Goal: Task Accomplishment & Management: Complete application form

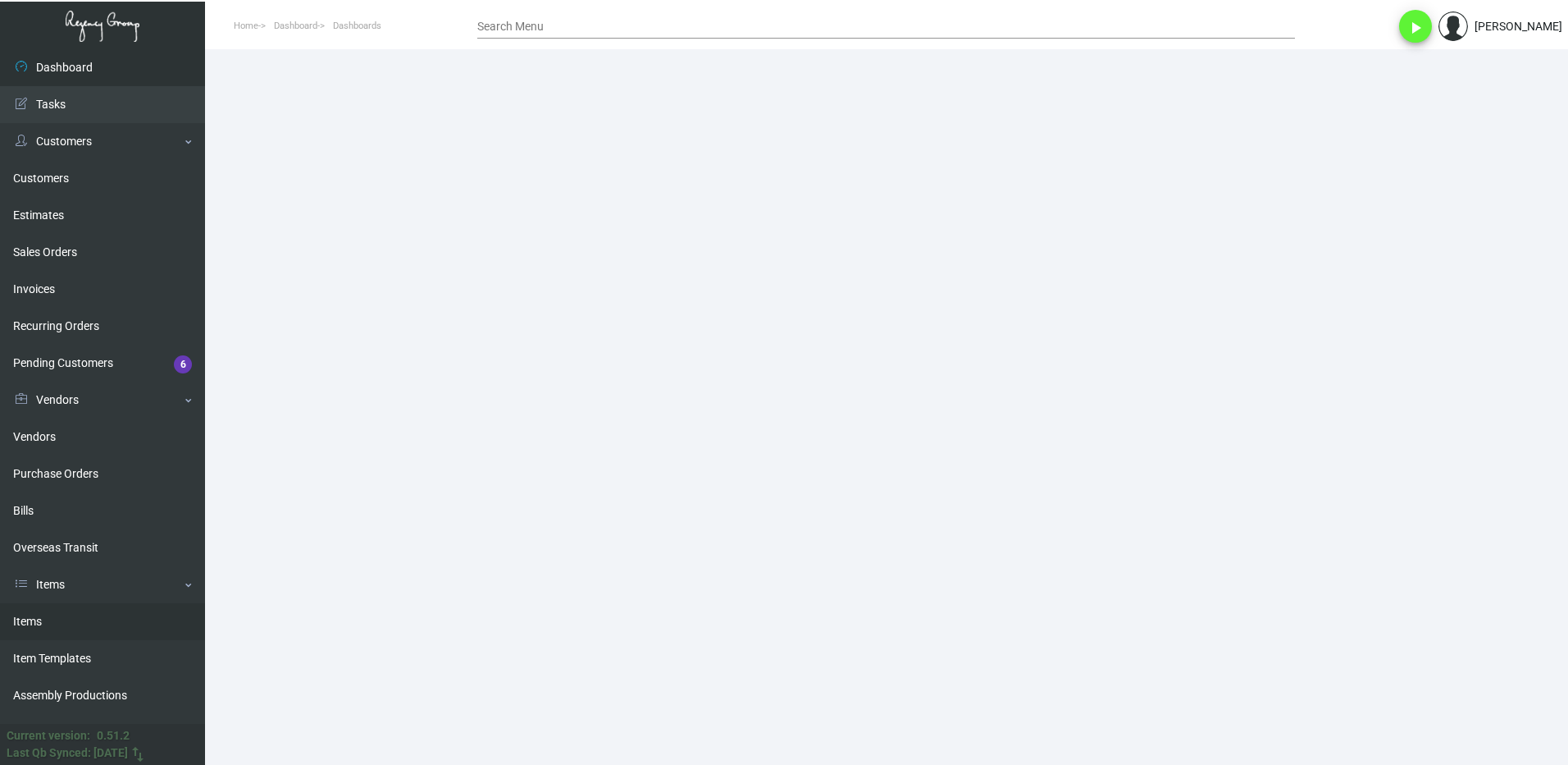
click at [54, 616] on link "Items" at bounding box center [102, 621] width 205 height 37
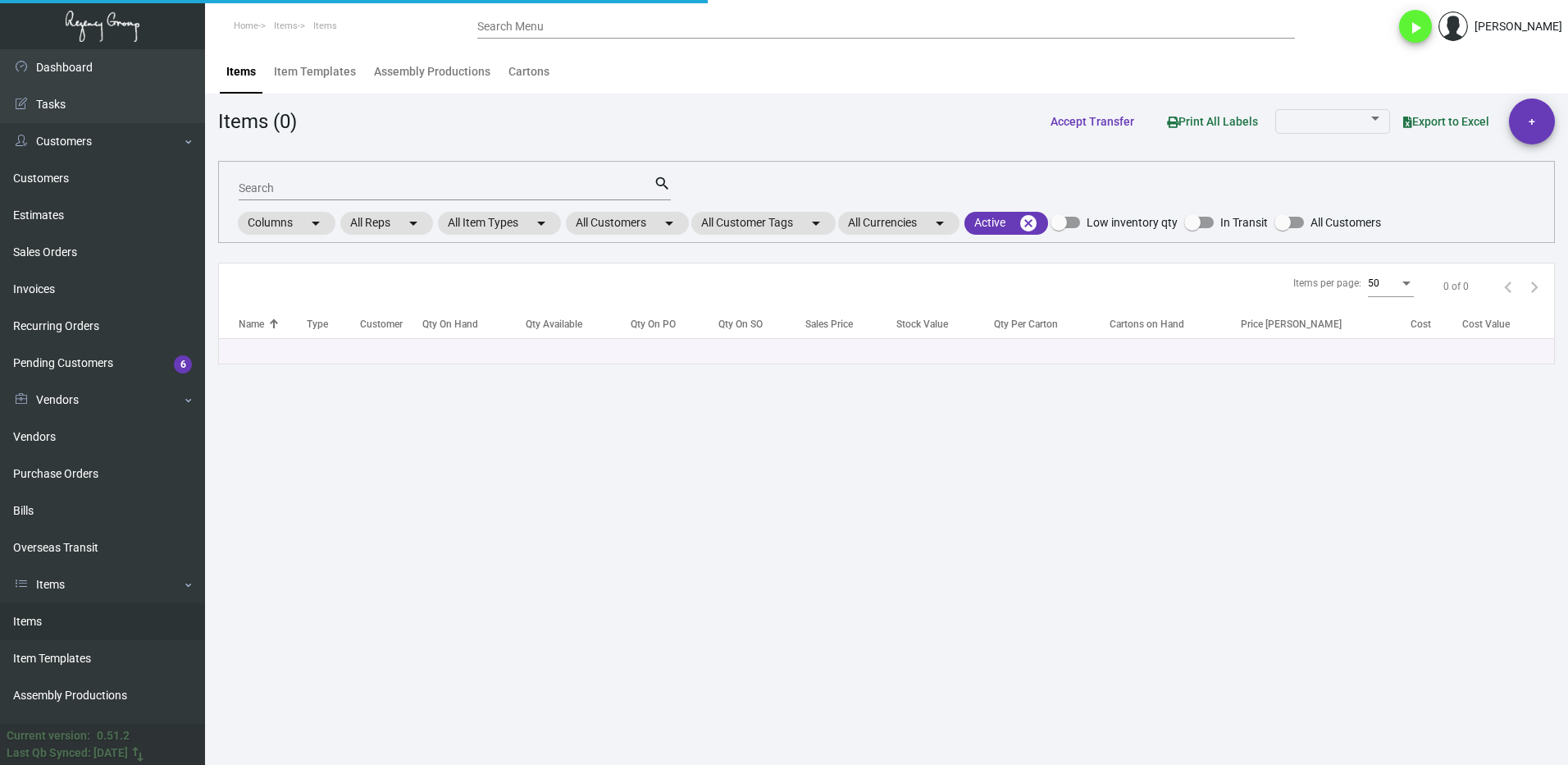
click at [303, 186] on input "Search" at bounding box center [446, 188] width 415 height 13
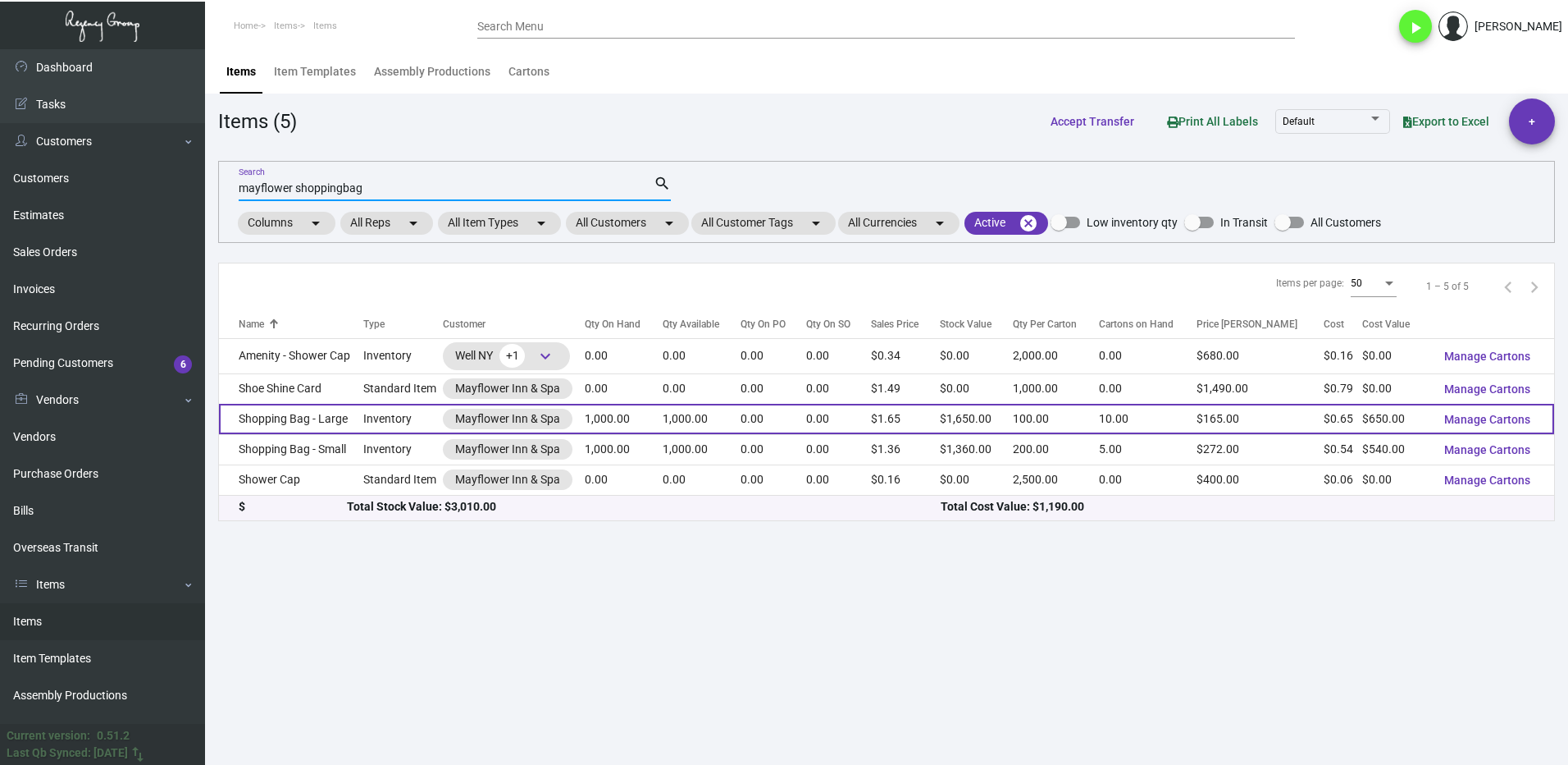
type input "mayflower shoppingbag"
click at [316, 413] on td "Shopping Bag - Large" at bounding box center [290, 419] width 144 height 30
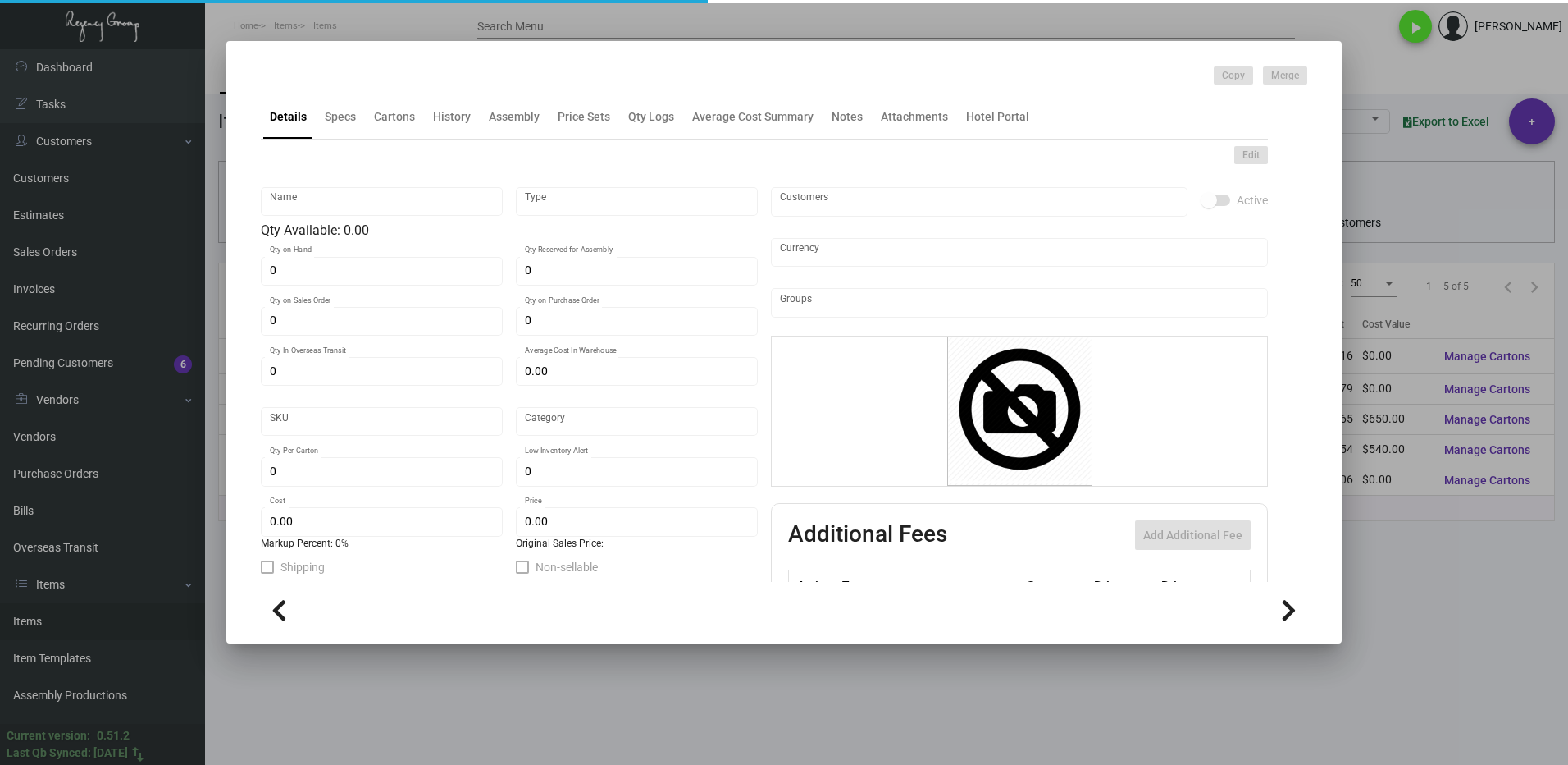
type input "Shopping Bag - Large"
type input "Inventory"
type input "1,000"
type input "2,400"
type input "$ 1.30333"
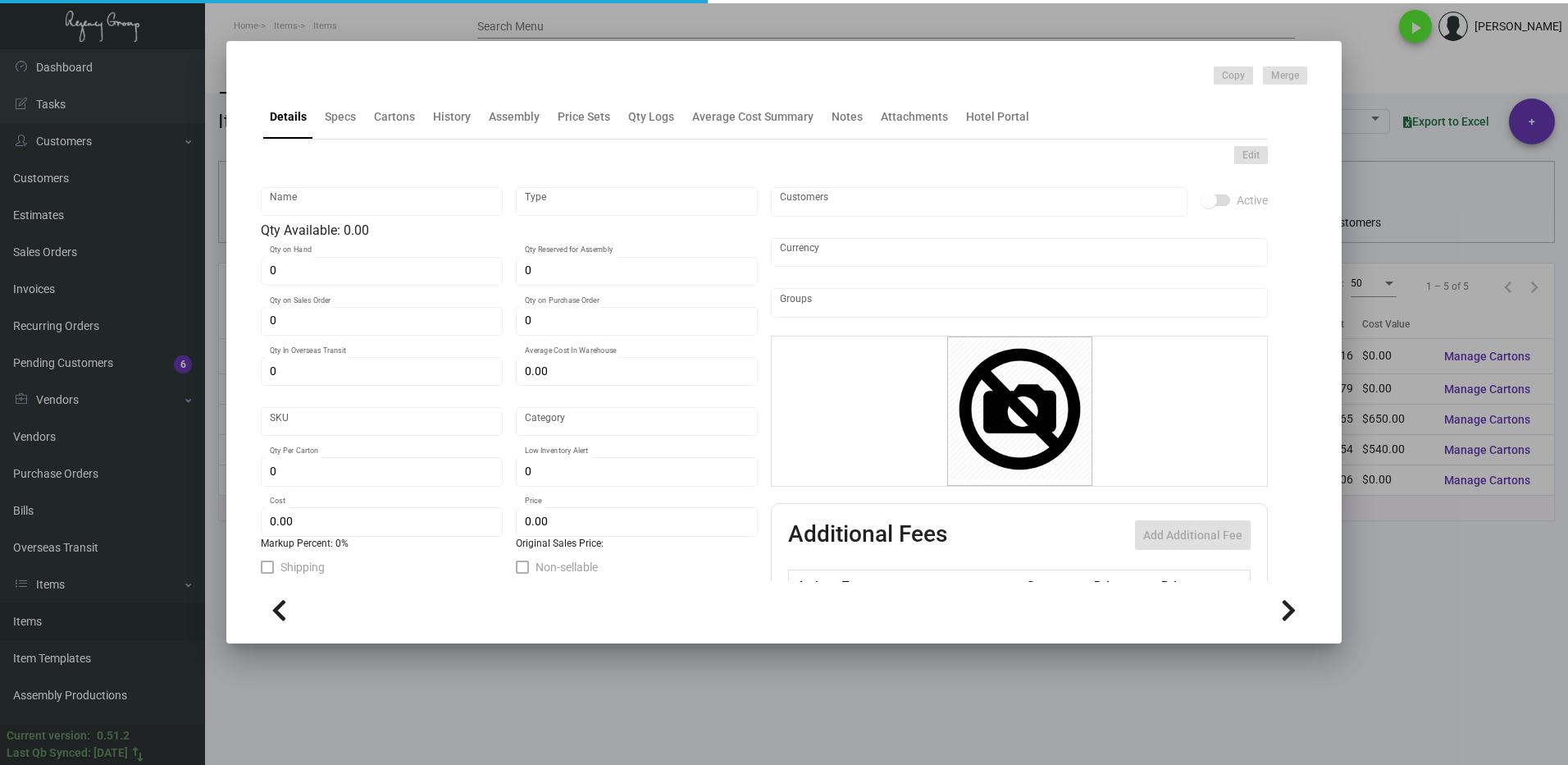
type input "Overseas"
type input "100"
type input "$ 0.65"
type input "$ 1.65"
checkbox input "true"
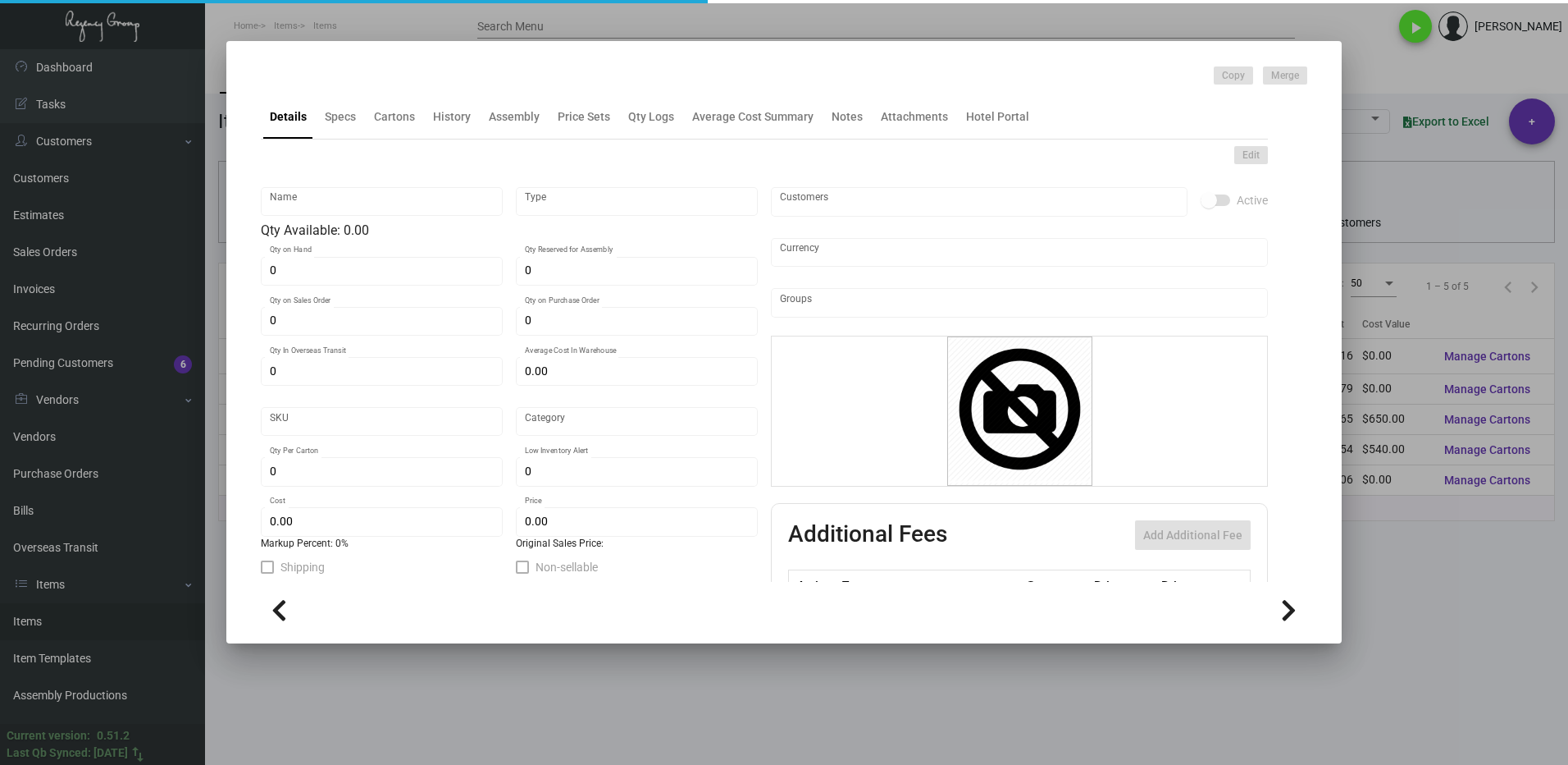
checkbox input "true"
type input "United States Dollar $"
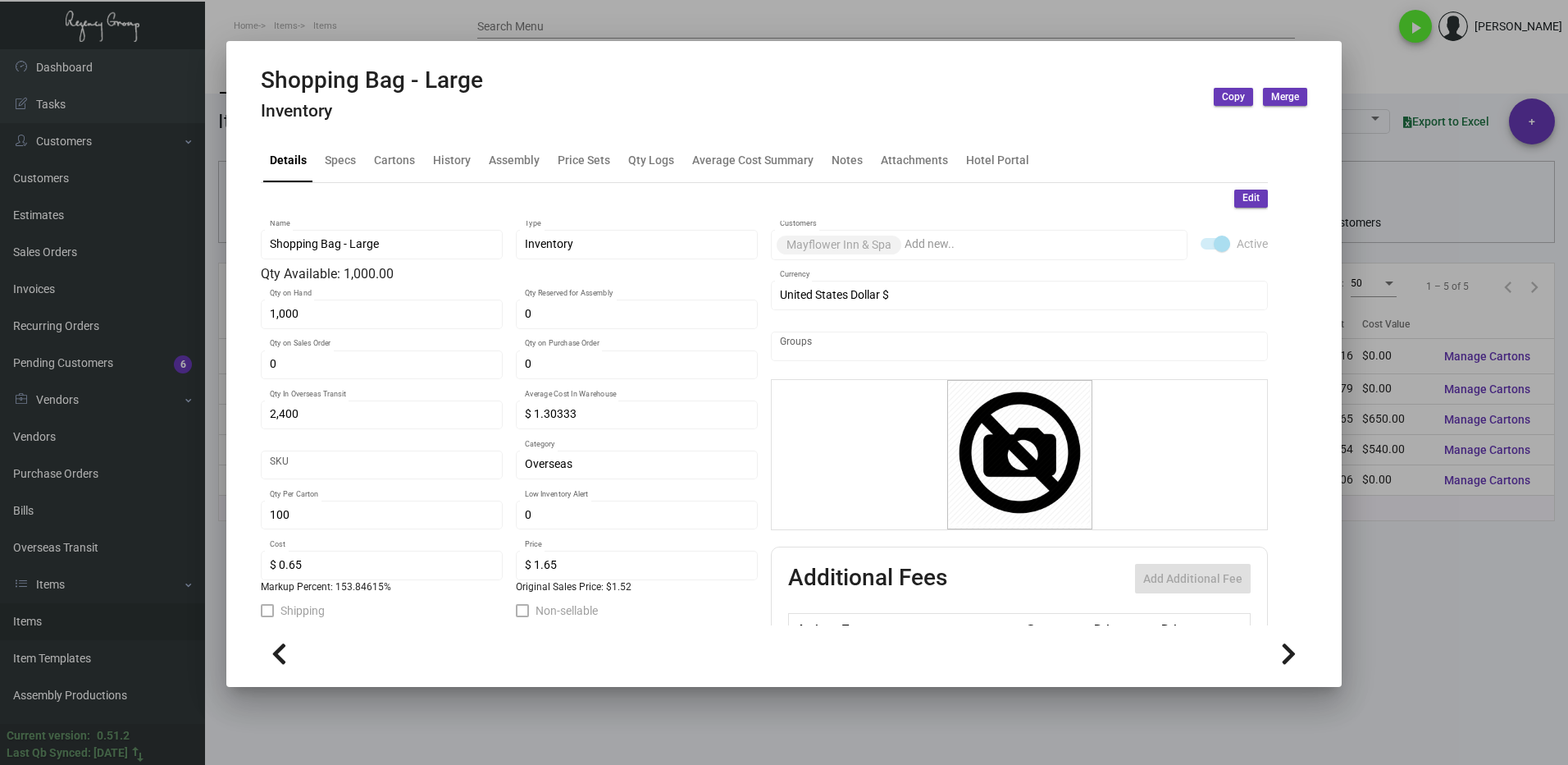
click at [392, 138] on div "Details Specs Cartons History Assembly Price Sets Qty Logs Average Cost Summary…" at bounding box center [764, 160] width 1007 height 44
click at [390, 152] on div "Cartons" at bounding box center [394, 159] width 41 height 17
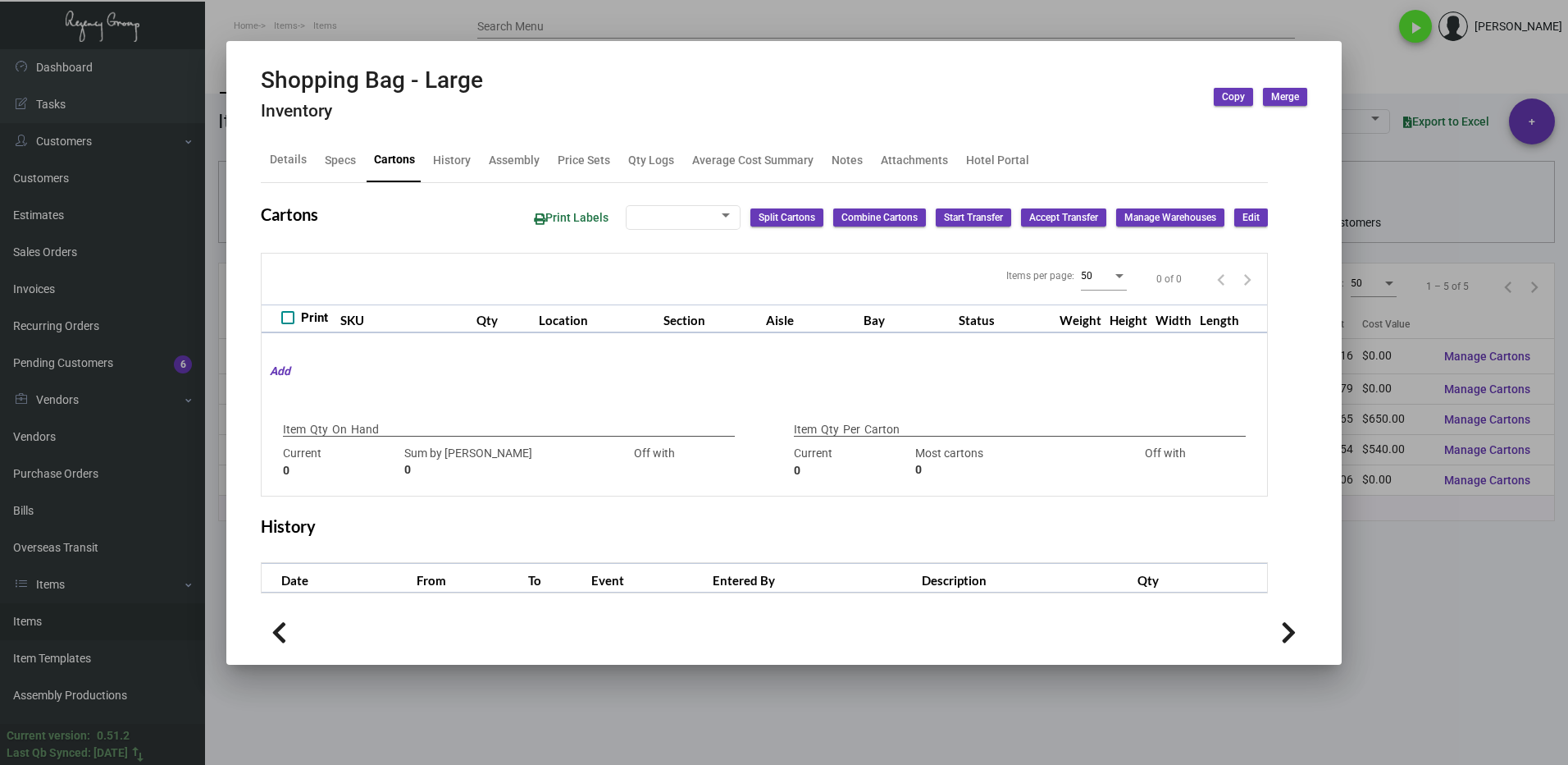
type input "1,000"
type input "1000"
type input "0"
type input "100"
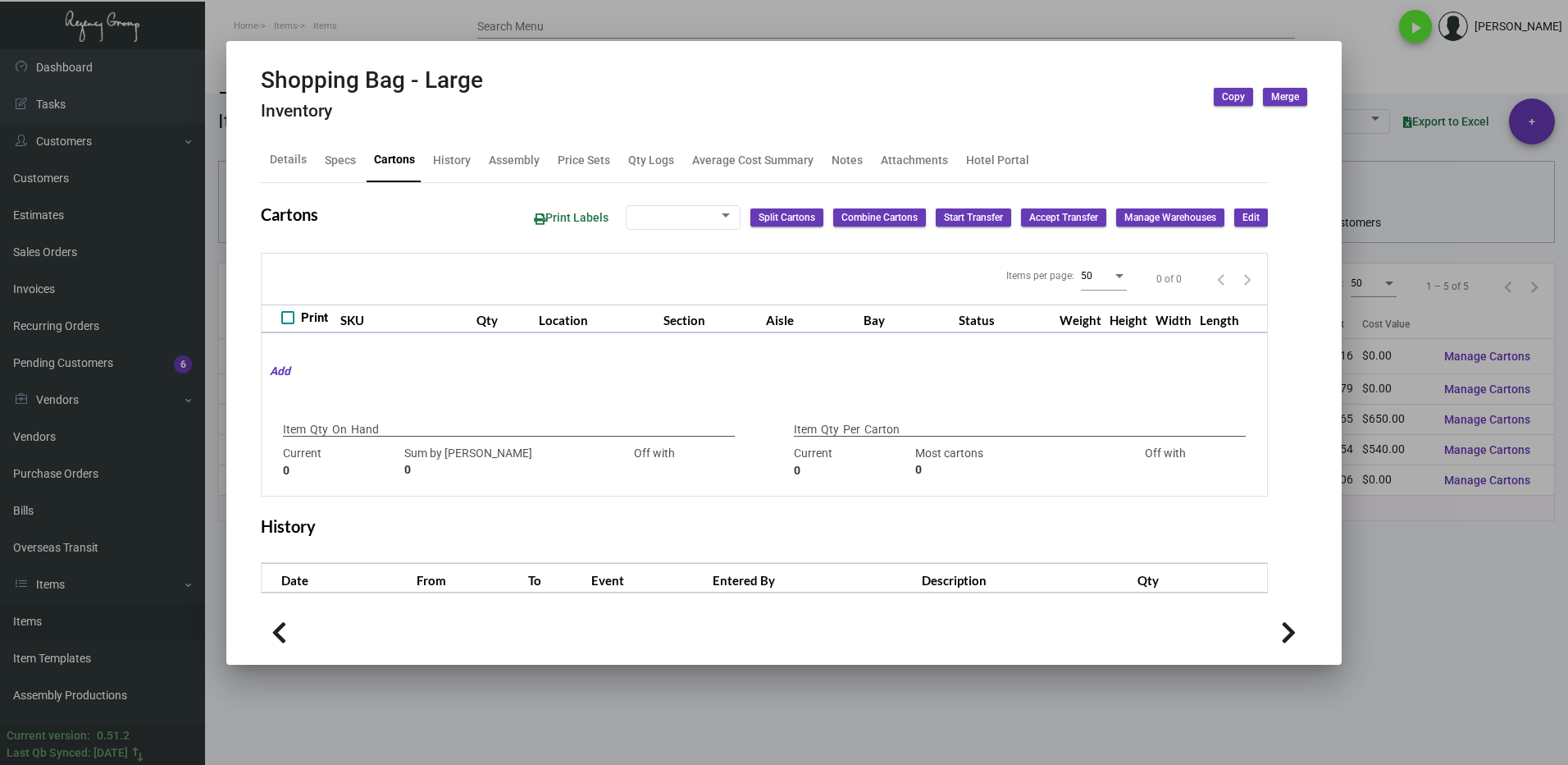
type input "0"
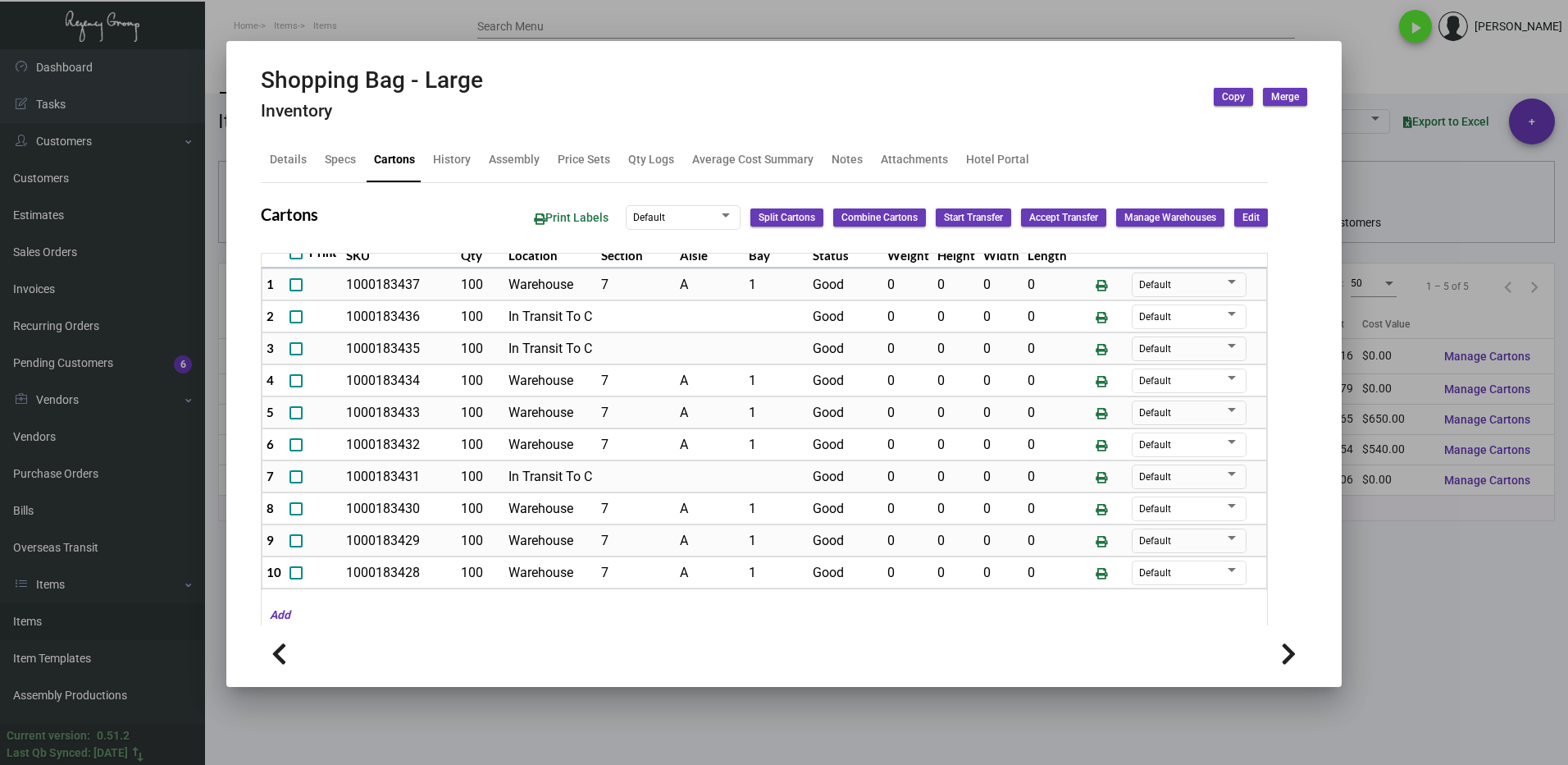
scroll to position [23, 0]
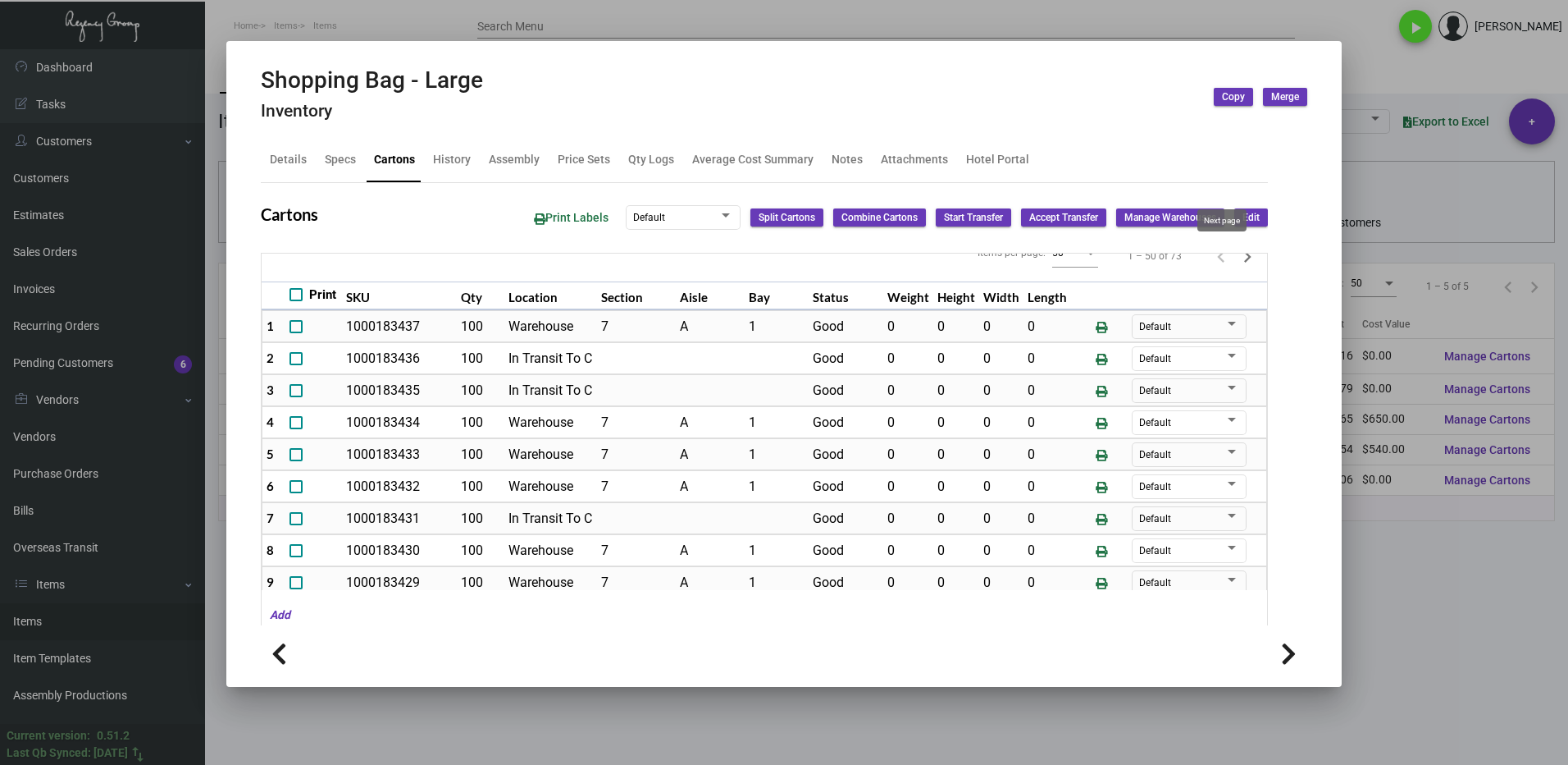
click at [1244, 261] on icon "Next page" at bounding box center [1248, 256] width 7 height 12
type input "0"
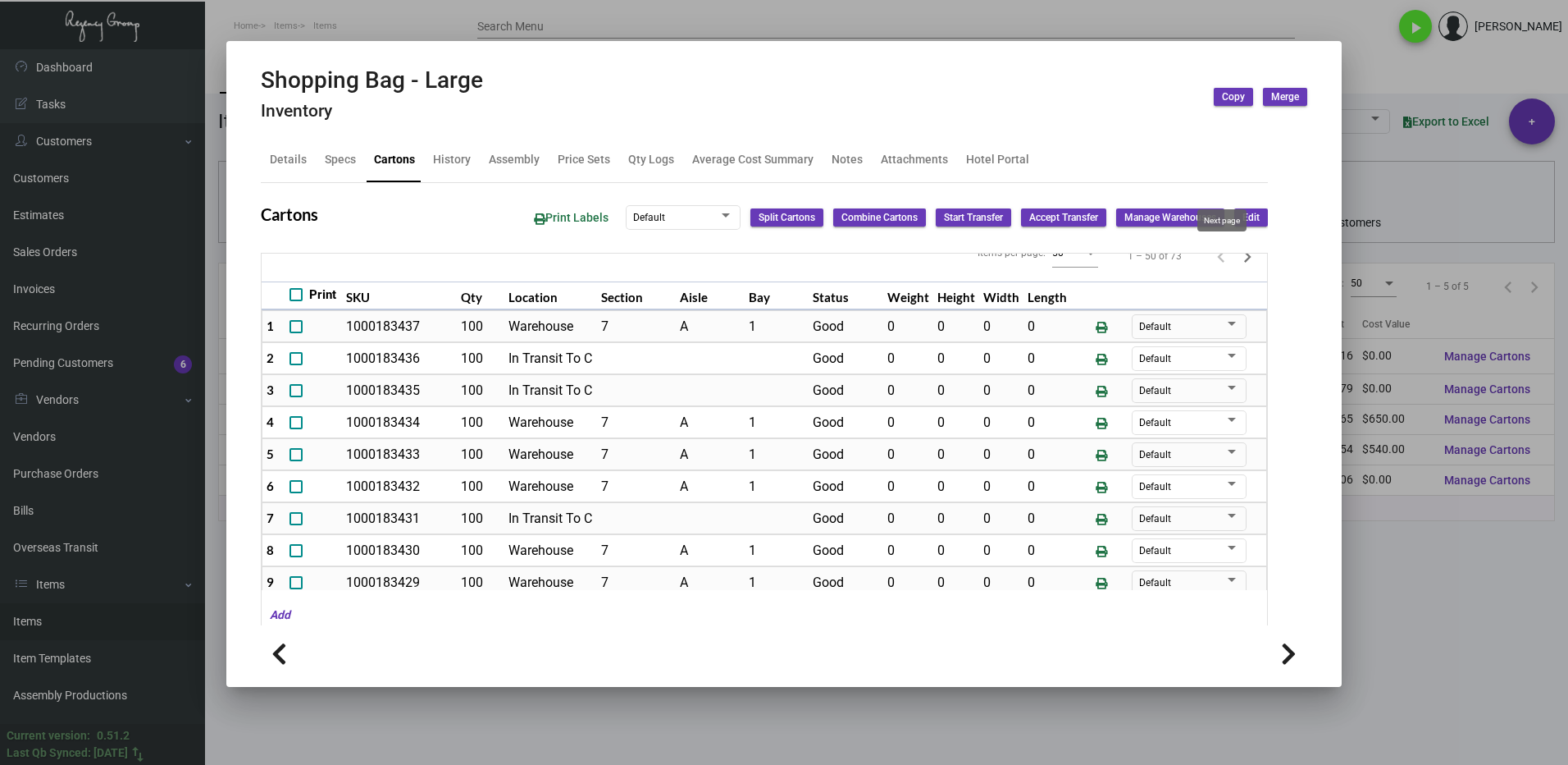
type input "0"
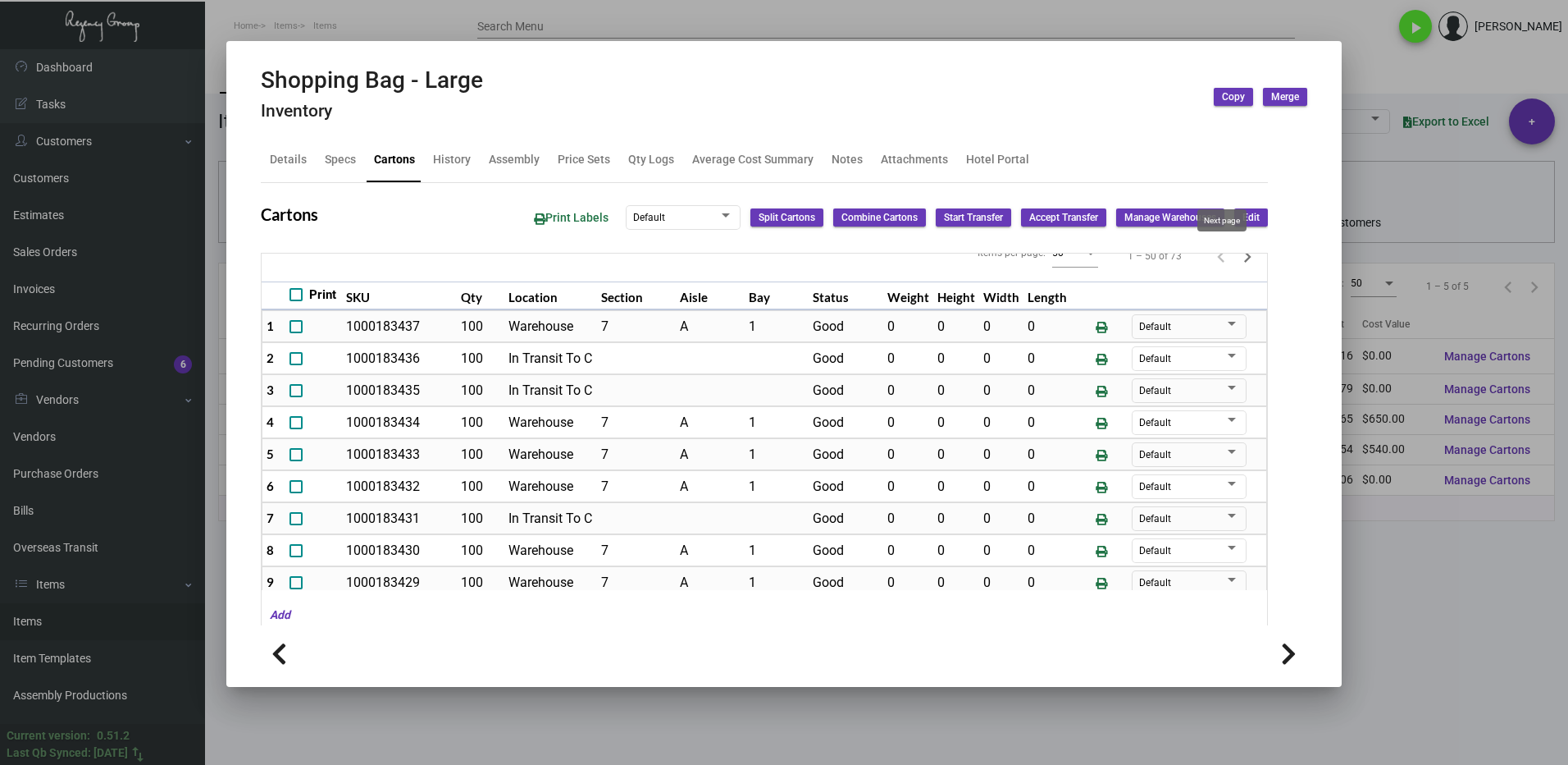
type input "0"
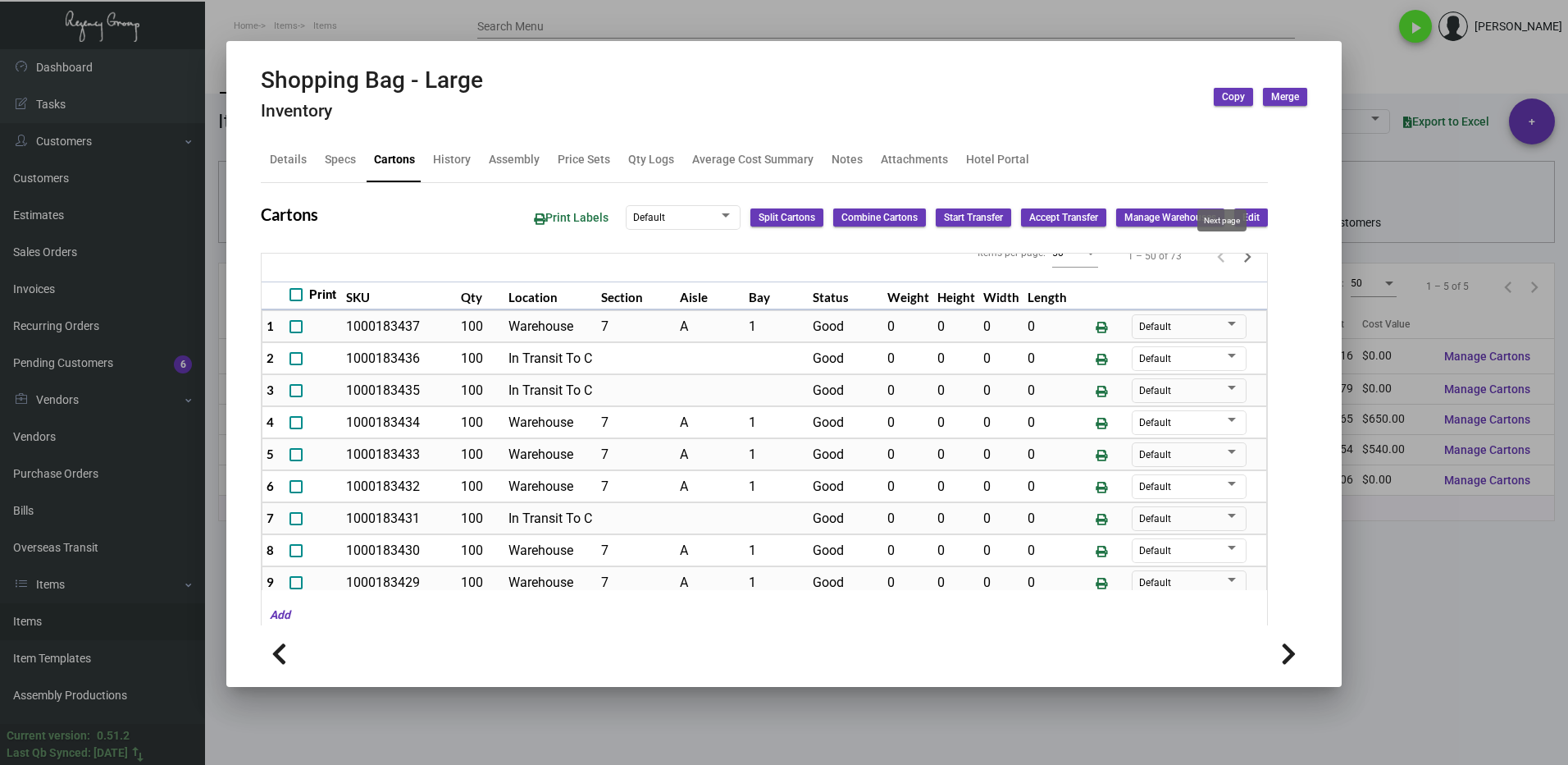
type input "0"
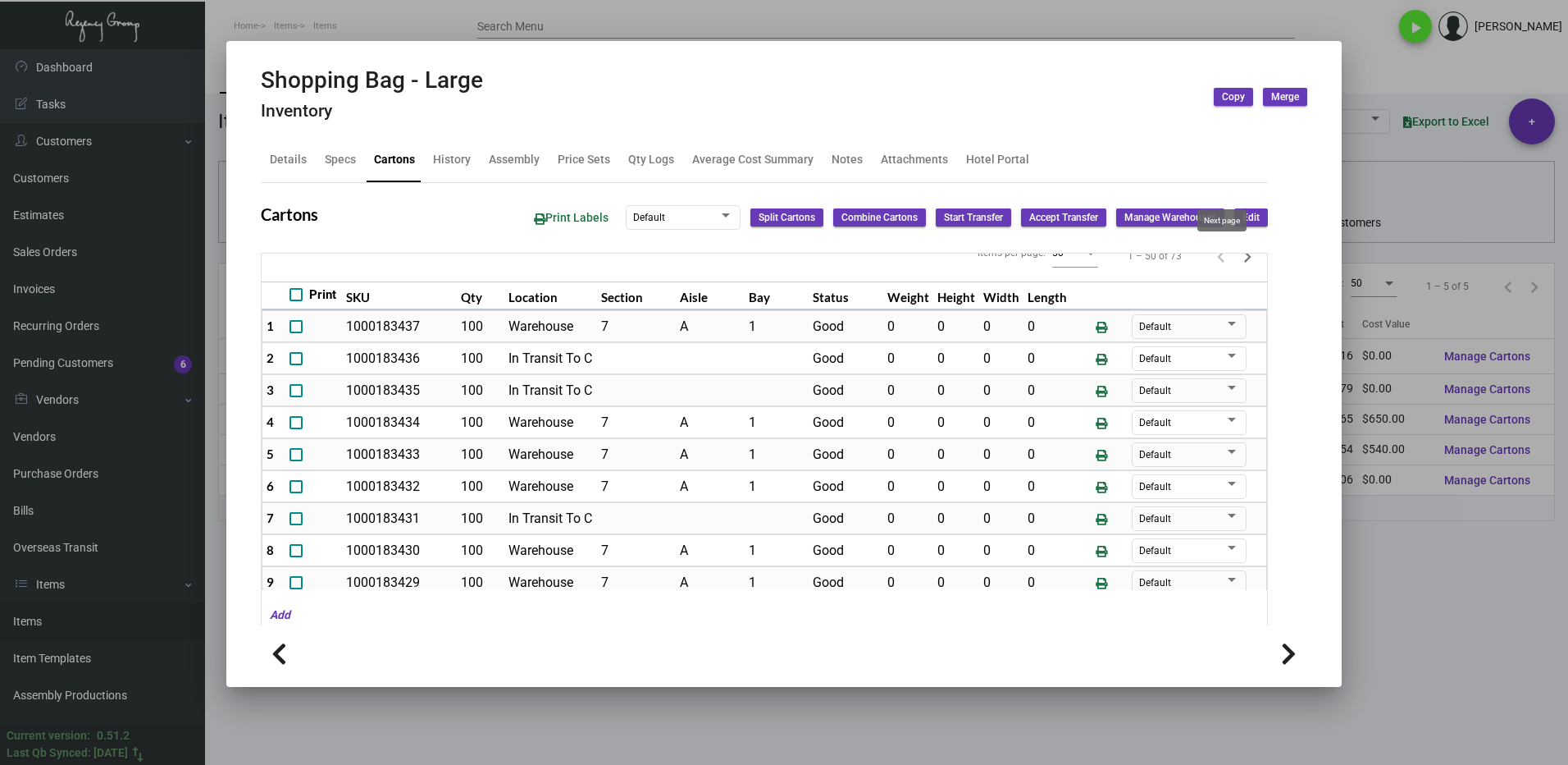
type input "0"
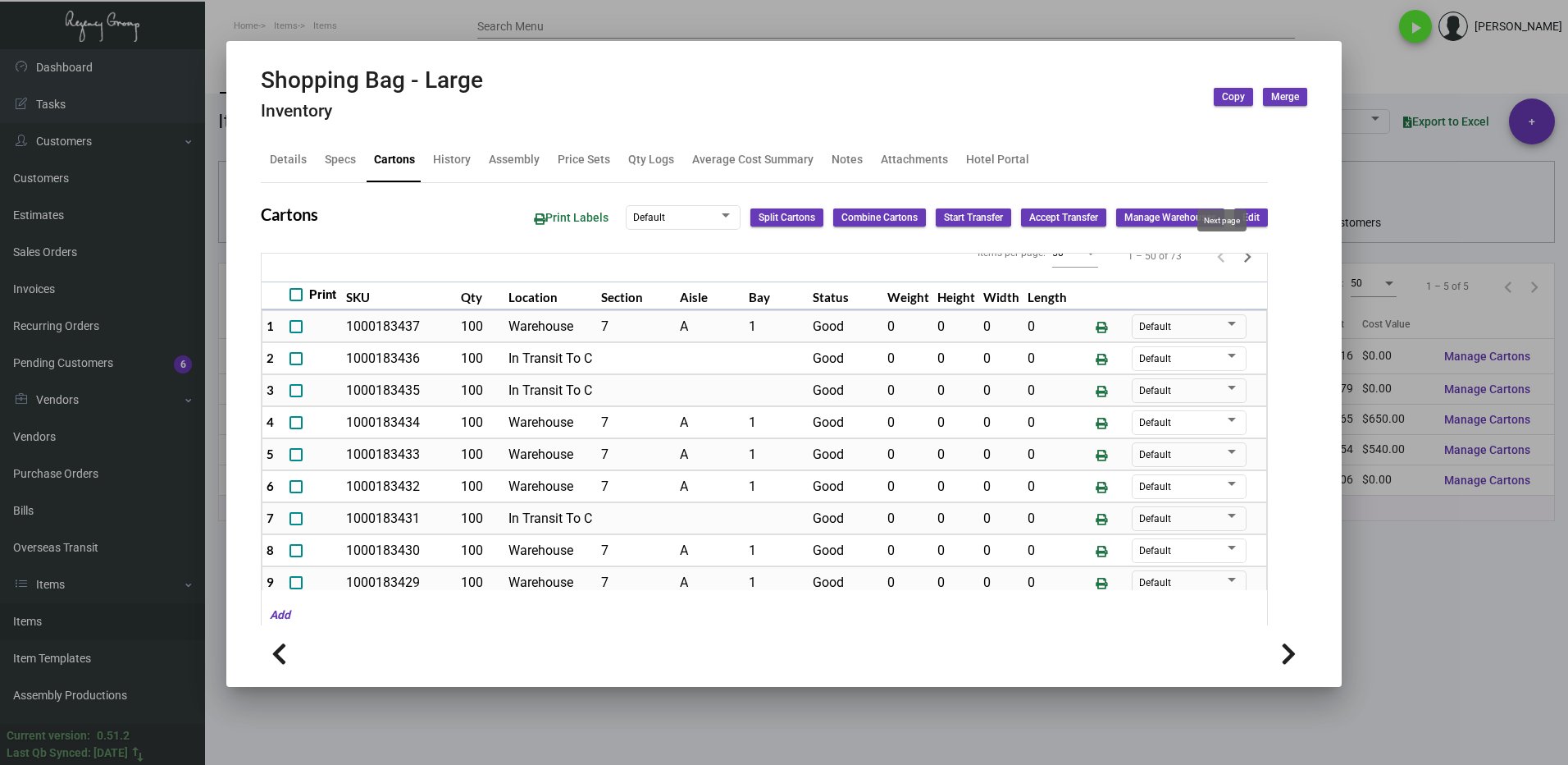
type input "0"
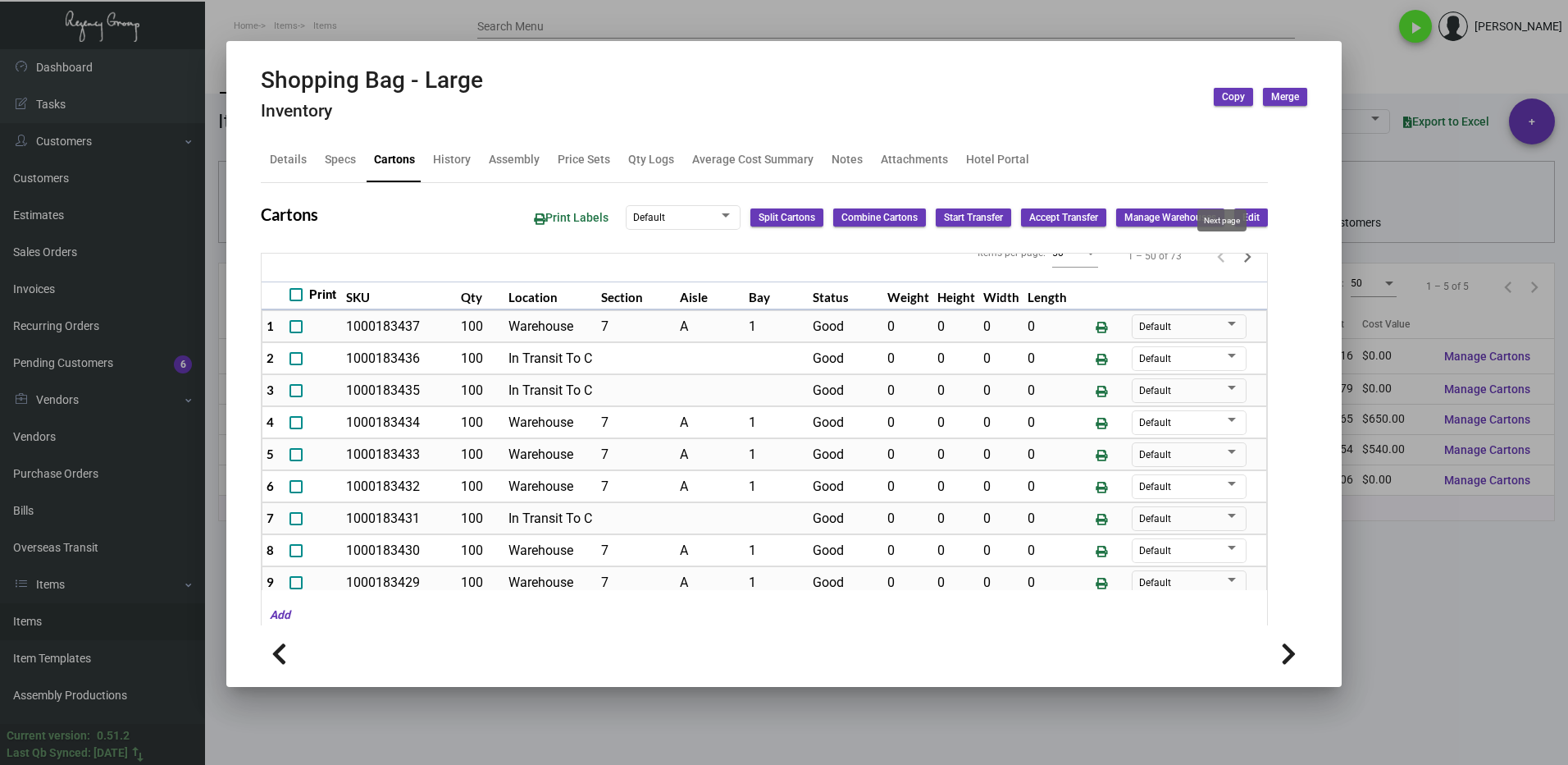
type input "0"
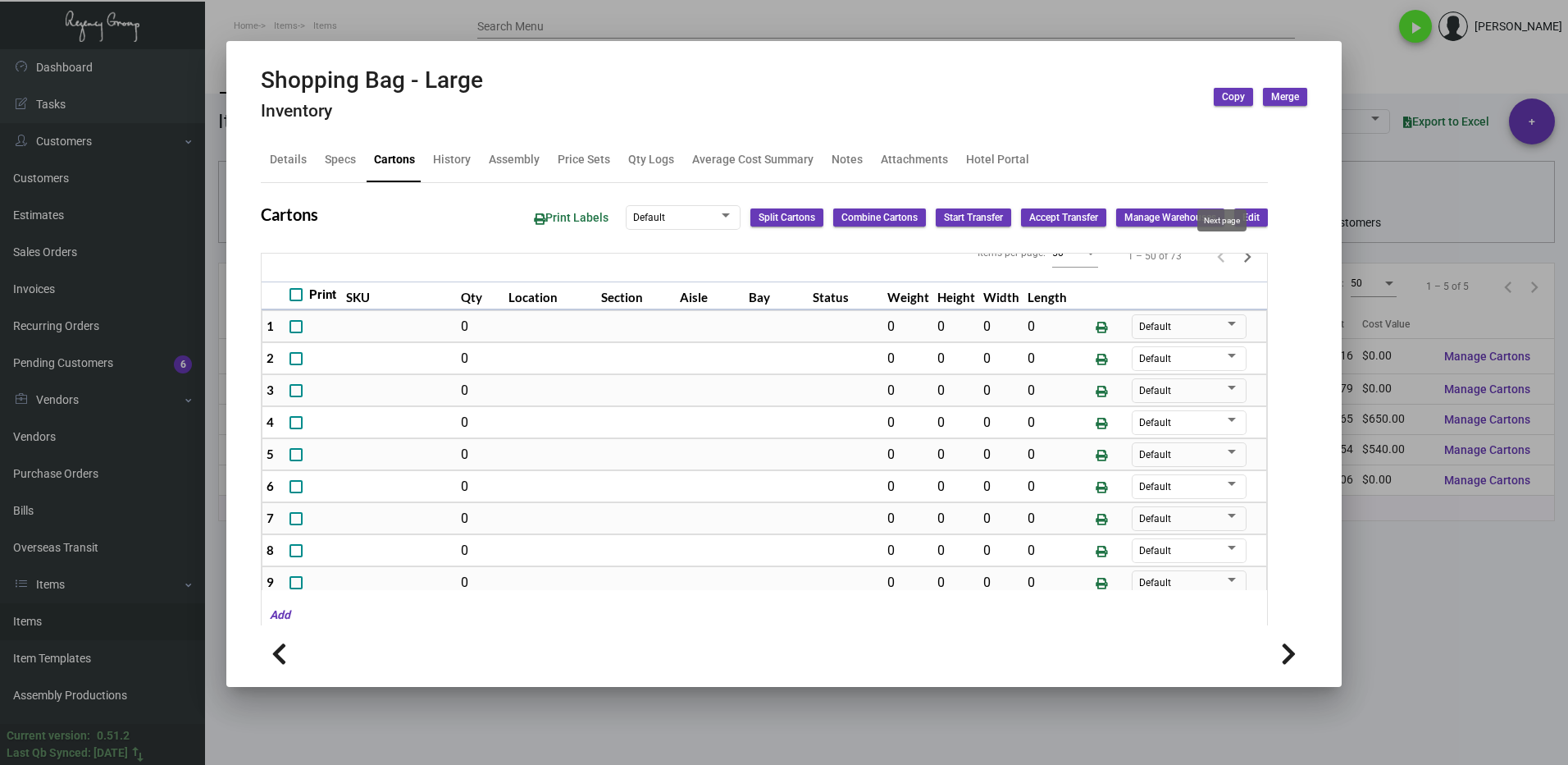
type input "0"
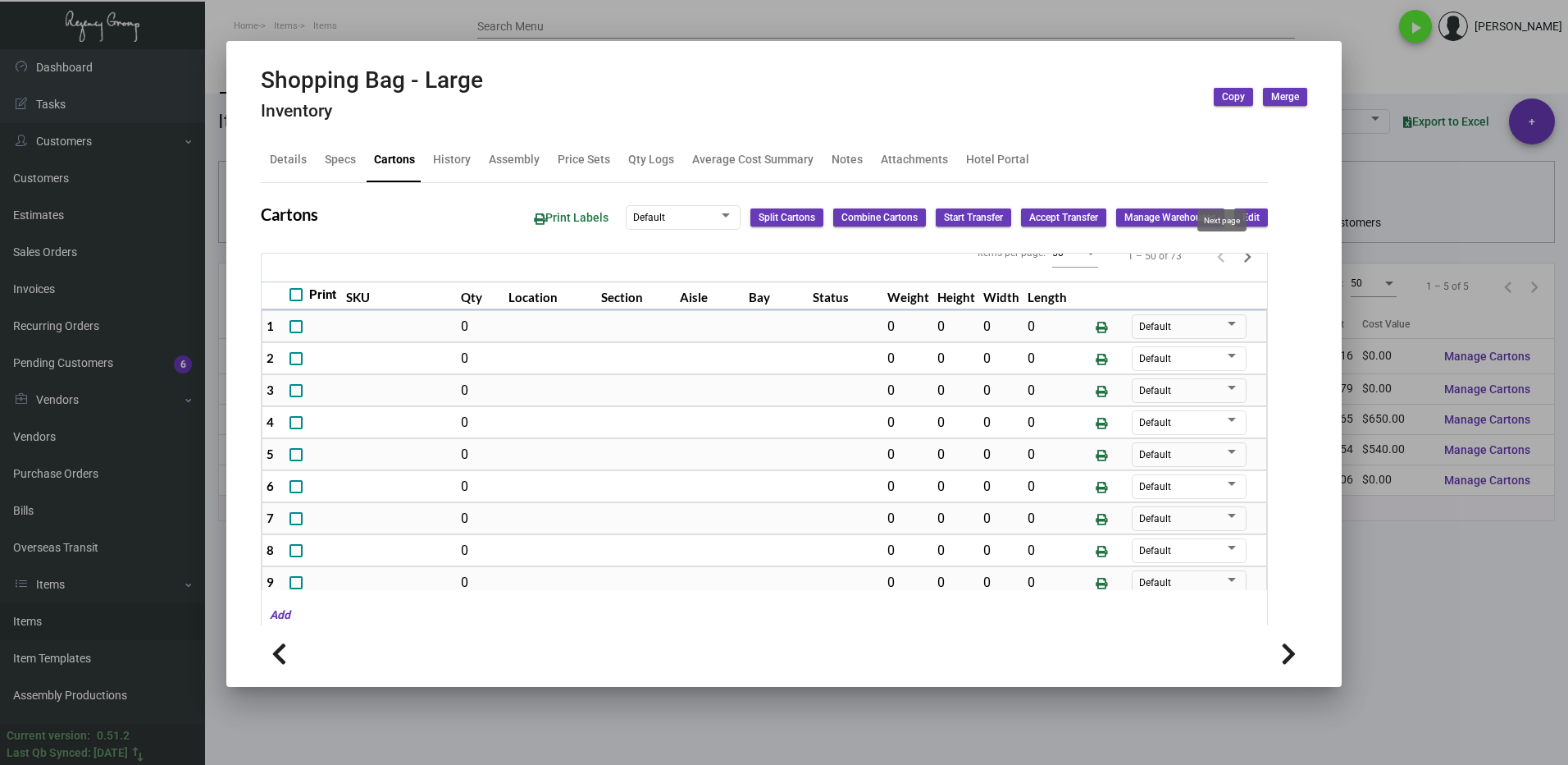
type input "0"
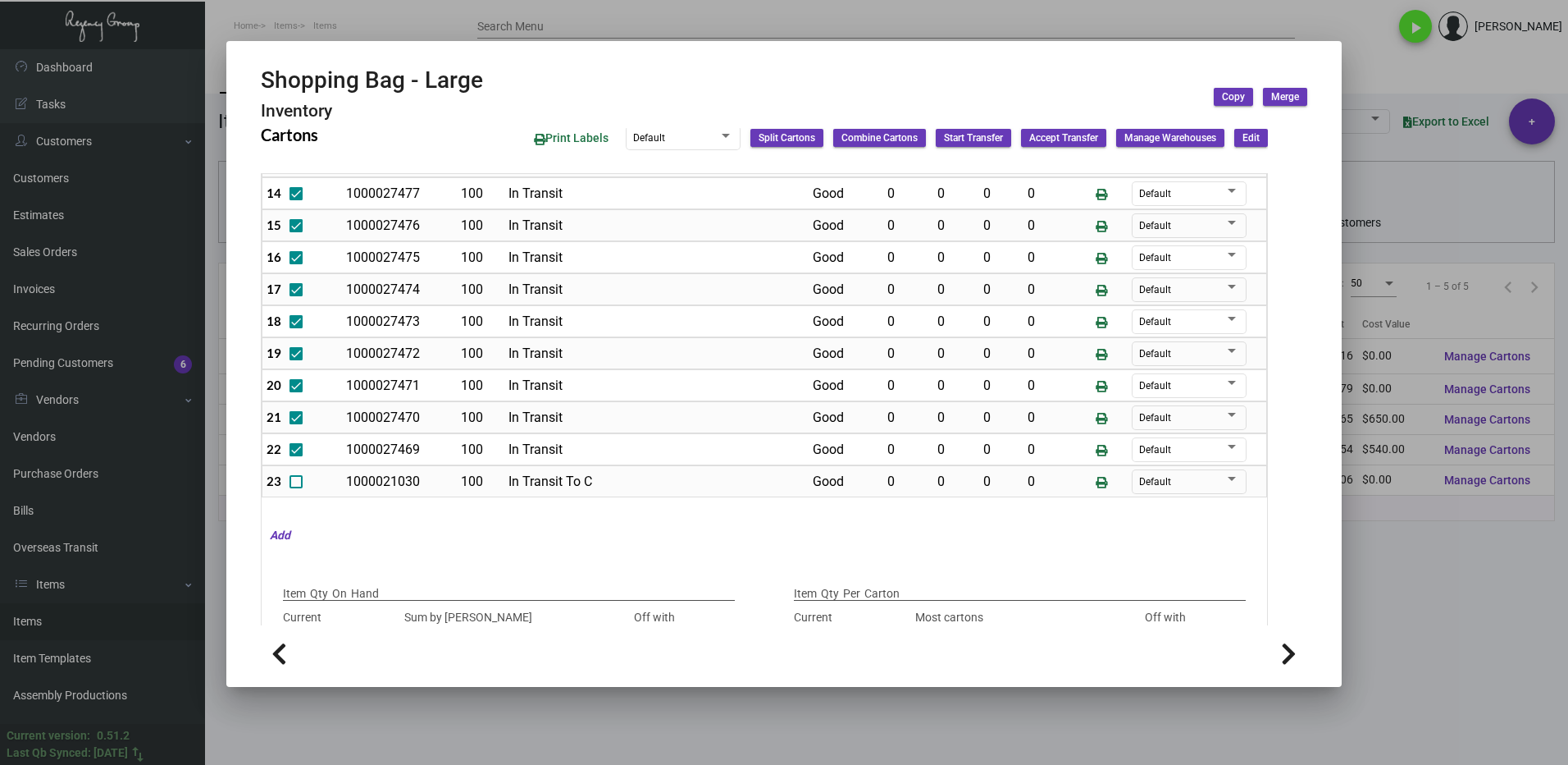
scroll to position [246, 0]
